Goal: Information Seeking & Learning: Learn about a topic

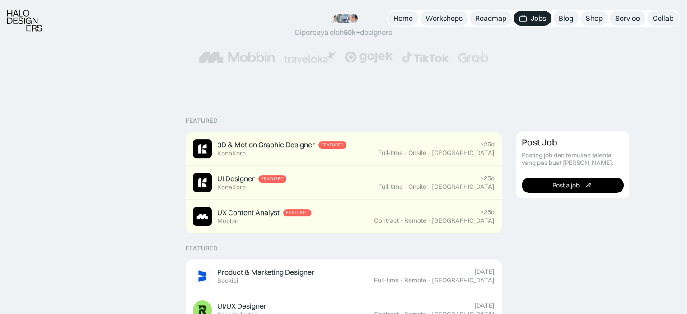
scroll to position [181, 0]
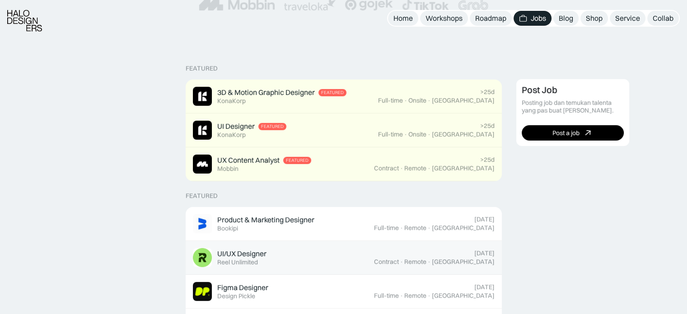
click at [268, 247] on link "UI/UX Designer Featured Reel Unlimited Today Contract · Remote · Jakarta" at bounding box center [344, 258] width 316 height 34
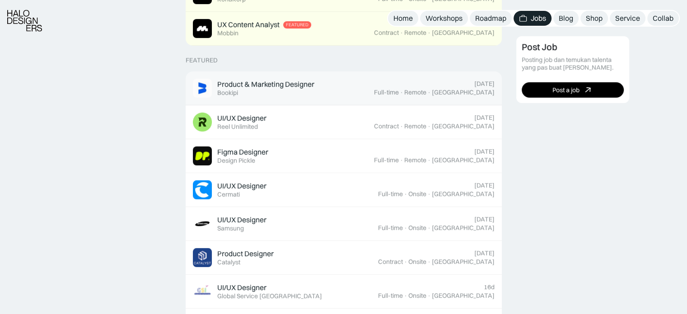
scroll to position [361, 0]
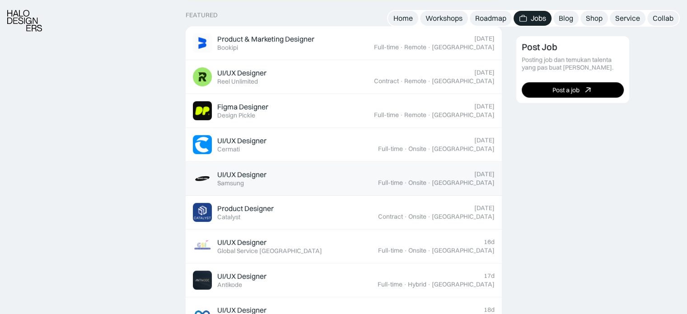
click at [263, 180] on div "UI/UX Designer Featured Samsung" at bounding box center [241, 178] width 49 height 17
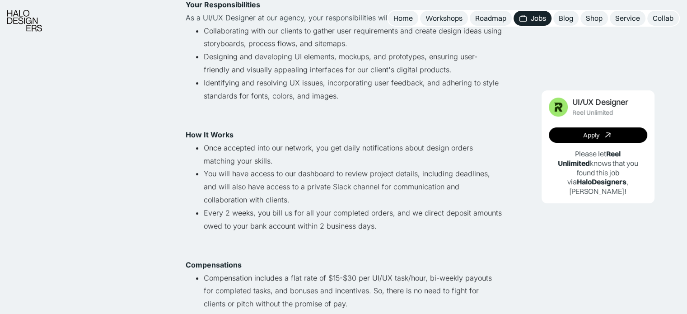
scroll to position [361, 0]
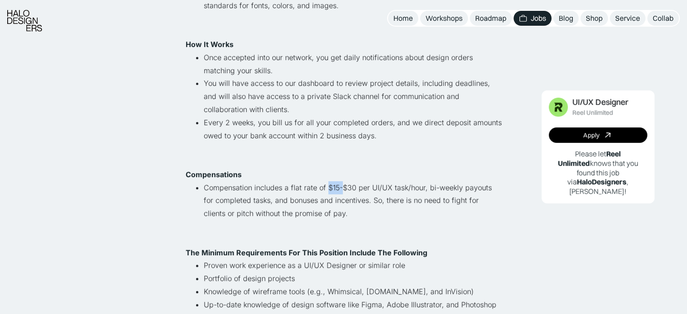
drag, startPoint x: 325, startPoint y: 187, endPoint x: 342, endPoint y: 187, distance: 16.3
click at [342, 187] on li "Compensation includes a flat rate of $15-$30 per UI/UX task/hour, bi-weekly pay…" at bounding box center [353, 207] width 298 height 52
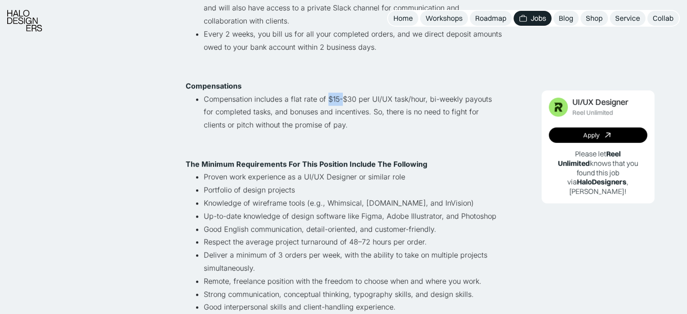
scroll to position [452, 0]
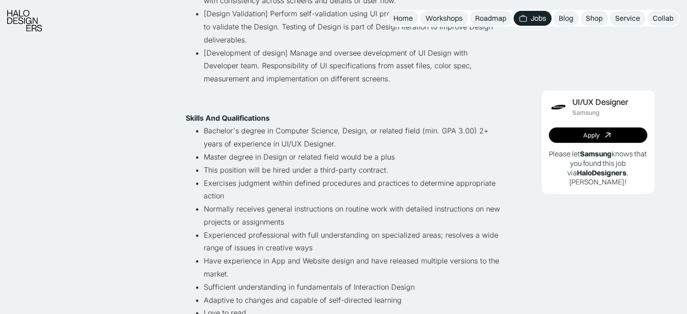
scroll to position [316, 0]
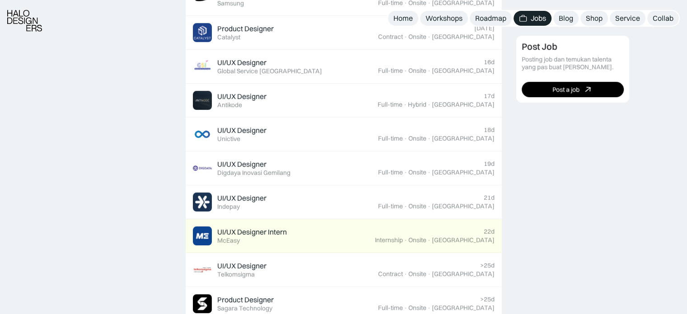
scroll to position [542, 0]
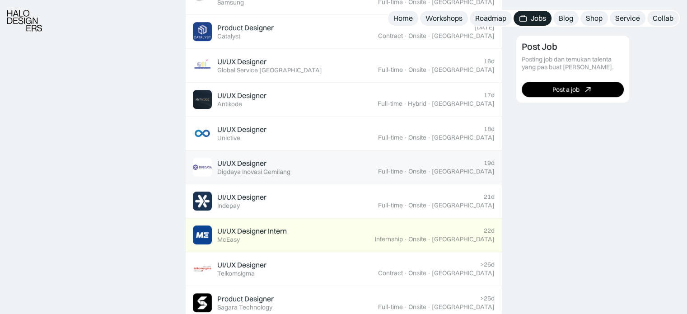
click at [253, 166] on div "UI/UX Designer" at bounding box center [241, 163] width 49 height 9
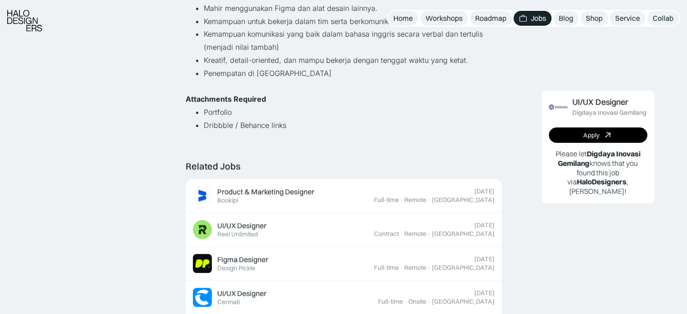
scroll to position [361, 0]
